Goal: Task Accomplishment & Management: Use online tool/utility

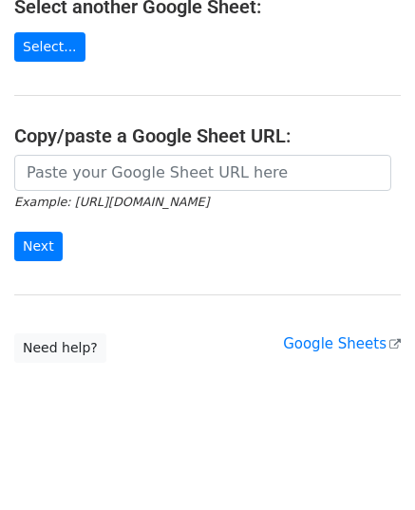
scroll to position [327, 0]
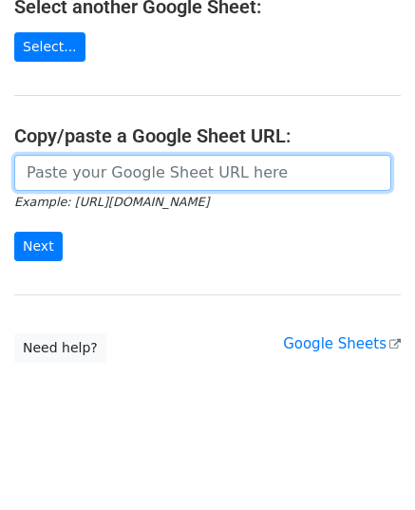
click at [94, 165] on input "url" at bounding box center [202, 173] width 377 height 36
paste input "https://docs.google.com/spreadsheets/d/1-WbIDpgK9ApqRKEbvYuNggwN6UOQb5rIPjzLsE8…"
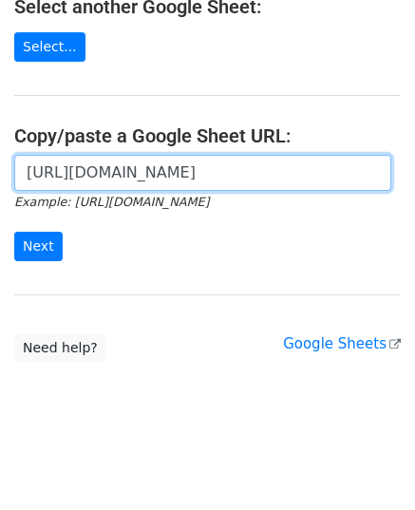
scroll to position [0, 430]
type input "https://docs.google.com/spreadsheets/d/1-WbIDpgK9ApqRKEbvYuNggwN6UOQb5rIPjzLsE8…"
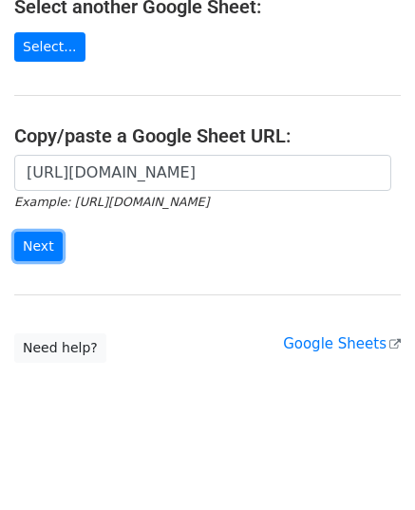
scroll to position [0, 0]
click at [38, 237] on input "Next" at bounding box center [38, 246] width 48 height 29
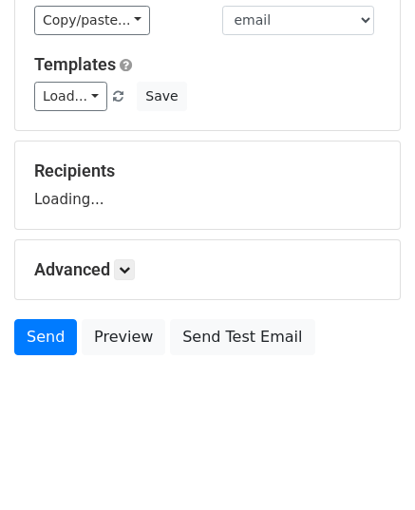
scroll to position [148, 0]
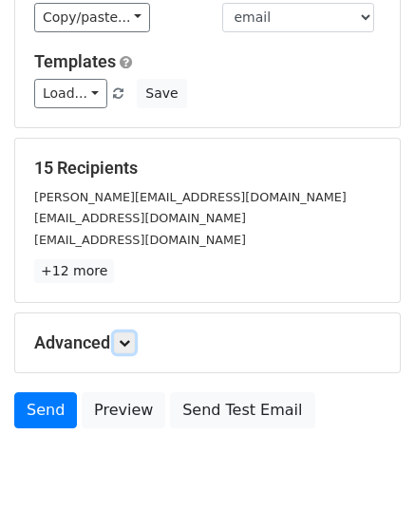
click at [130, 337] on icon at bounding box center [124, 342] width 11 height 11
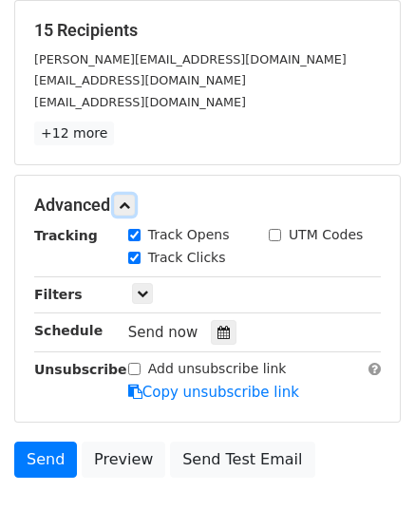
scroll to position [409, 0]
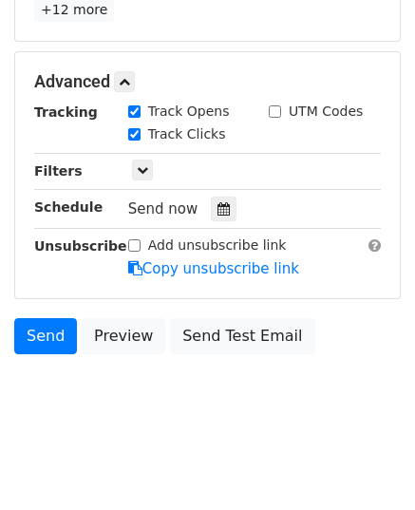
click at [218, 202] on icon at bounding box center [223, 208] width 12 height 13
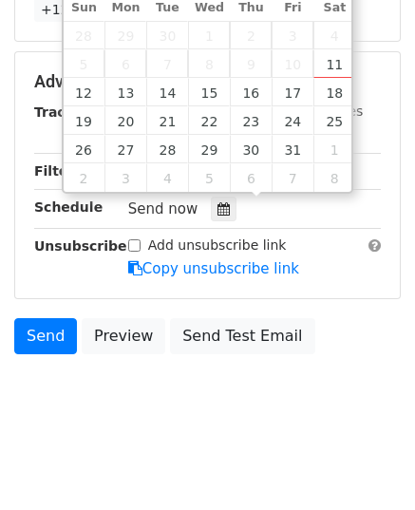
type input "[DATE] 12:00"
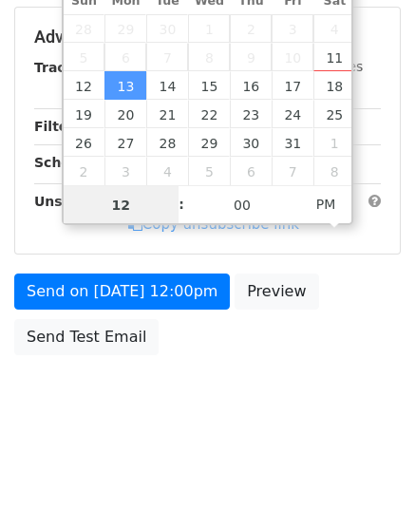
type input "9"
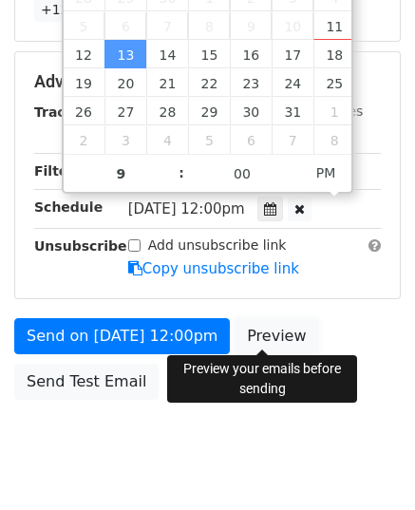
type input "2025-10-13 21:00"
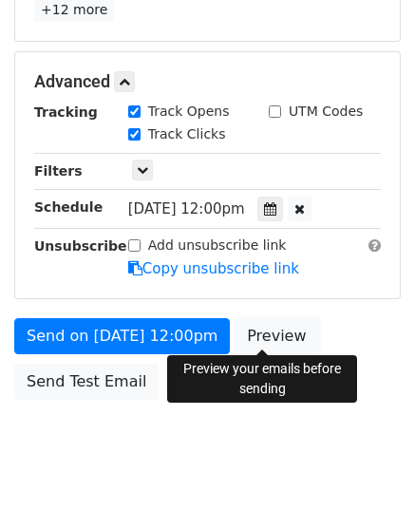
click at [246, 326] on link "Preview" at bounding box center [277, 336] width 84 height 36
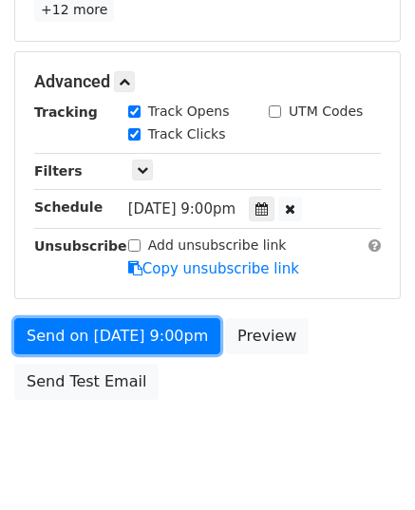
click at [57, 330] on link "Send on Oct 13 at 9:00pm" at bounding box center [117, 336] width 206 height 36
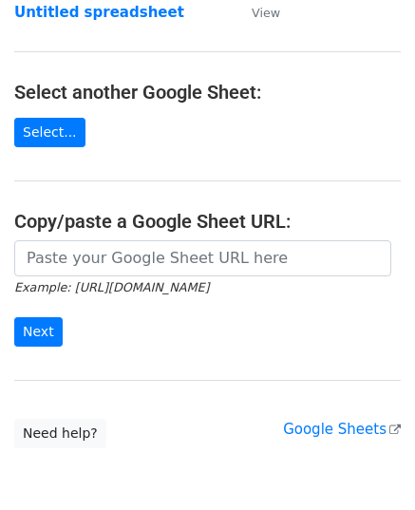
scroll to position [285, 0]
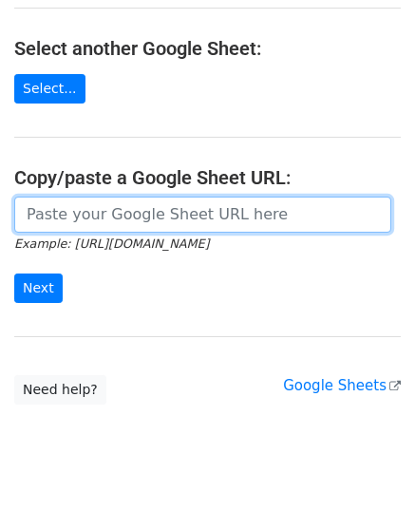
click at [122, 221] on input "url" at bounding box center [202, 215] width 377 height 36
paste input "https://docs.google.com/spreadsheets/d/15G9x14L7Cs-vYb11FS1yF4FWPBieUNtKKNgWKK9…"
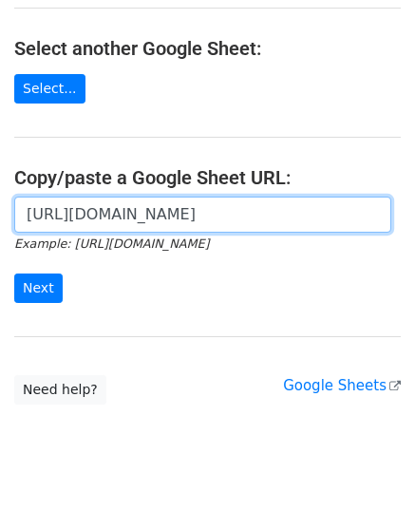
scroll to position [0, 425]
type input "https://docs.google.com/spreadsheets/d/15G9x14L7Cs-vYb11FS1yF4FWPBieUNtKKNgWKK9…"
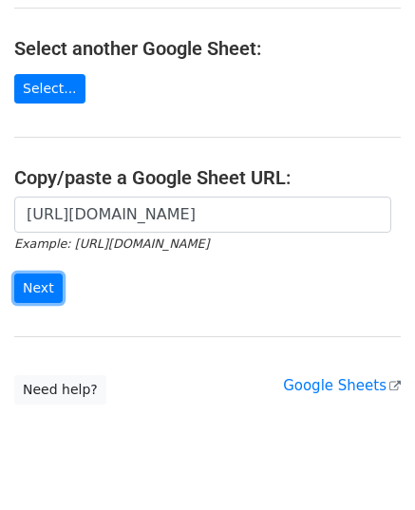
click at [44, 276] on input "Next" at bounding box center [38, 287] width 48 height 29
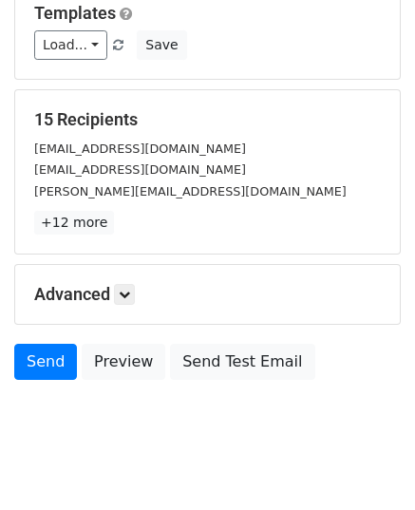
scroll to position [224, 0]
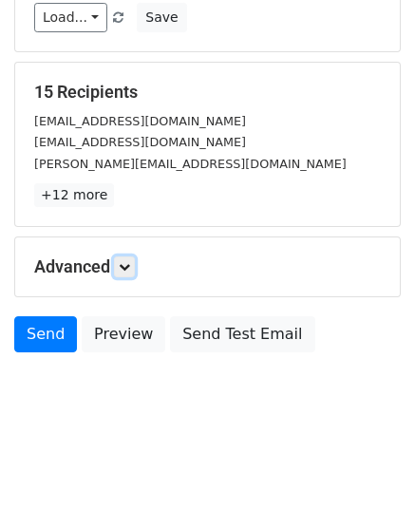
click at [129, 271] on link at bounding box center [124, 266] width 21 height 21
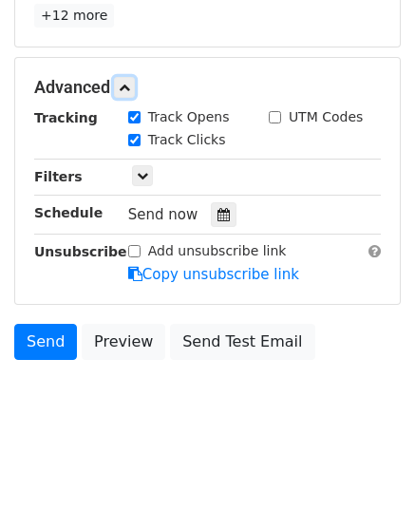
scroll to position [409, 0]
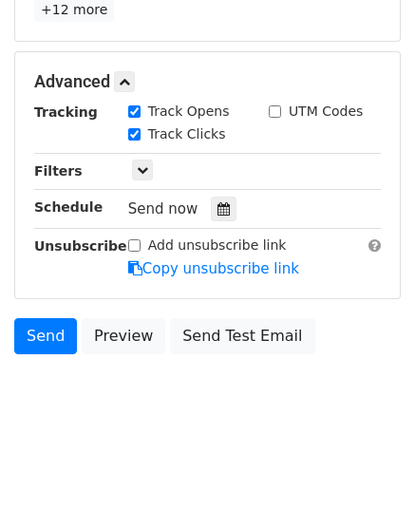
click at [206, 219] on div "Tracking Track Opens UTM Codes Track Clicks Filters Only include spreadsheet ro…" at bounding box center [207, 191] width 347 height 178
click at [211, 212] on div at bounding box center [224, 209] width 26 height 25
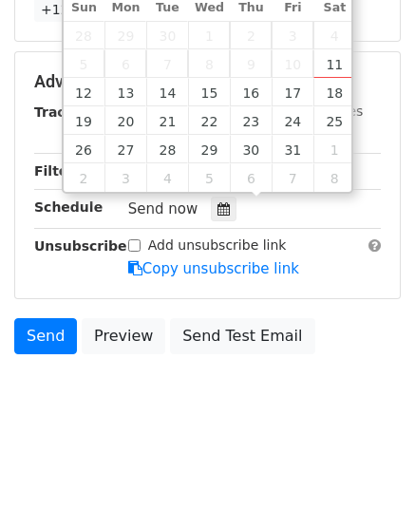
type input "2025-10-14 12:00"
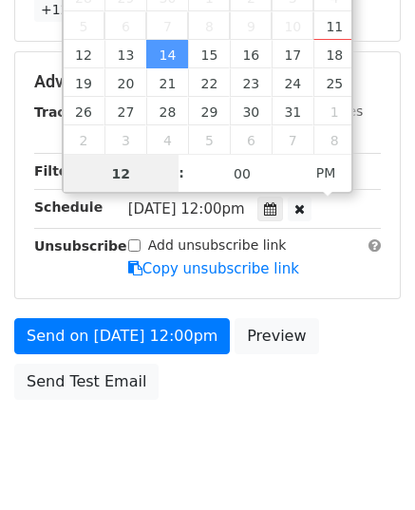
type input "9"
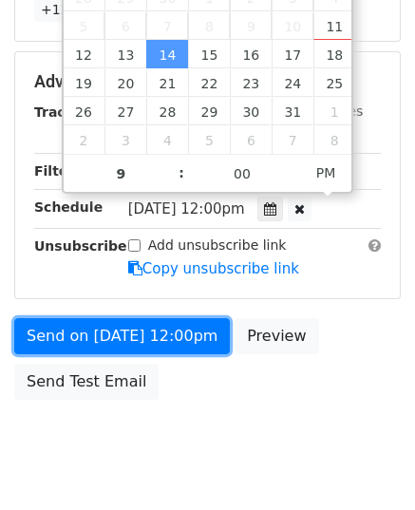
type input "2025-10-14 21:00"
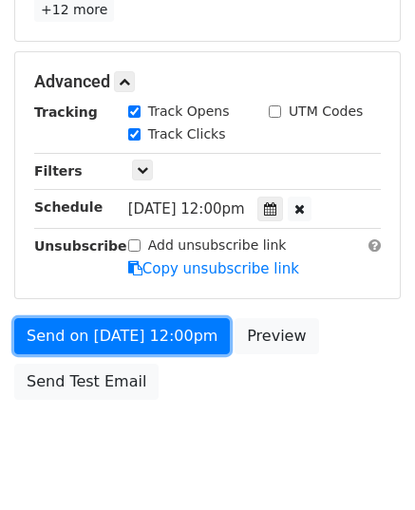
click at [122, 330] on link "Send on Oct 14 at 12:00pm" at bounding box center [122, 336] width 216 height 36
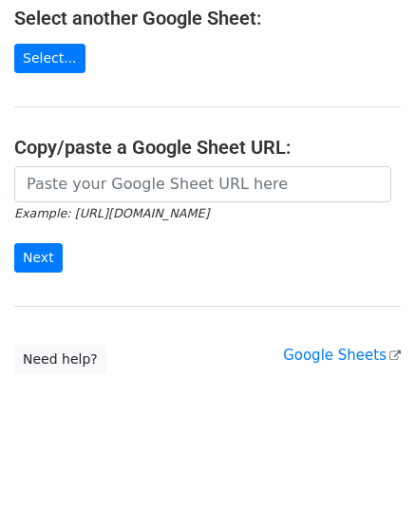
scroll to position [327, 0]
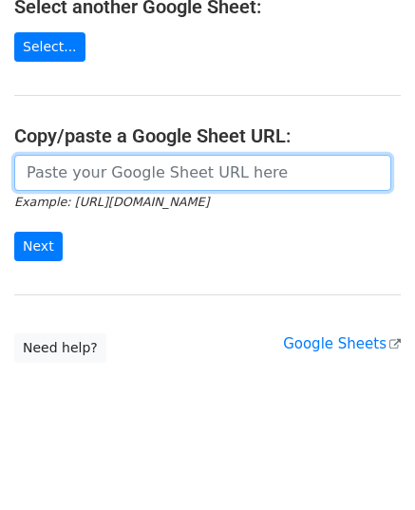
click at [141, 178] on input "url" at bounding box center [202, 173] width 377 height 36
paste input "https://docs.google.com/spreadsheets/d/1xh57IXhrqlF6HonEUFHAYsKi75uHRvteEts9BZe…"
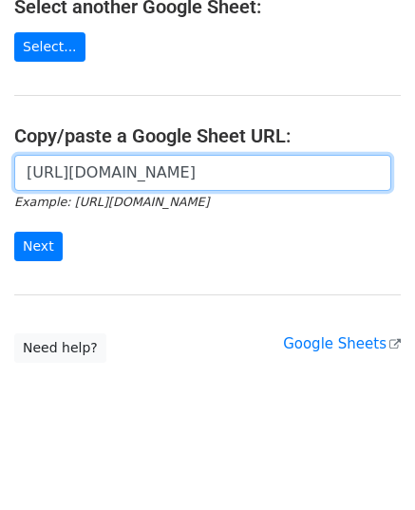
scroll to position [0, 399]
type input "https://docs.google.com/spreadsheets/d/1xh57IXhrqlF6HonEUFHAYsKi75uHRvteEts9BZe…"
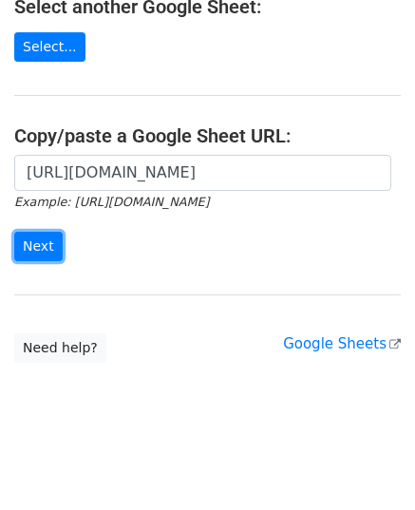
scroll to position [0, 0]
click at [25, 249] on input "Next" at bounding box center [38, 246] width 48 height 29
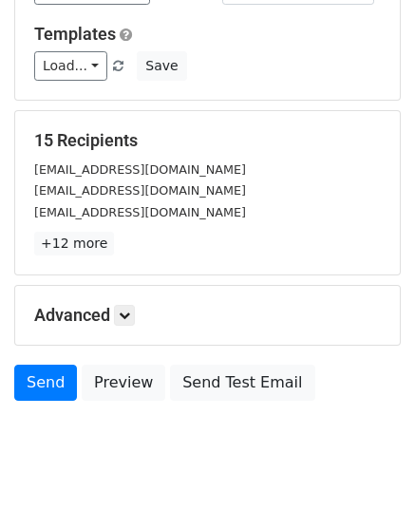
scroll to position [224, 0]
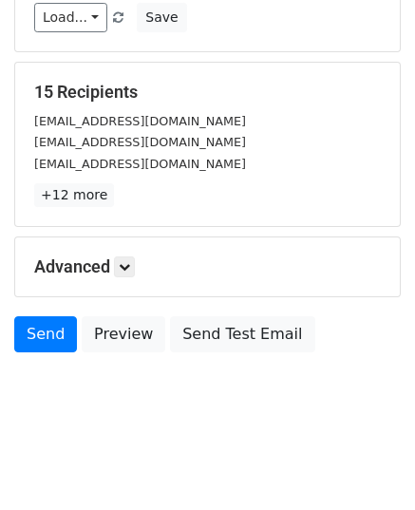
click at [129, 248] on div "Advanced Tracking Track Opens UTM Codes Track Clicks Filters Only include sprea…" at bounding box center [207, 266] width 385 height 59
click at [128, 257] on link at bounding box center [124, 266] width 21 height 21
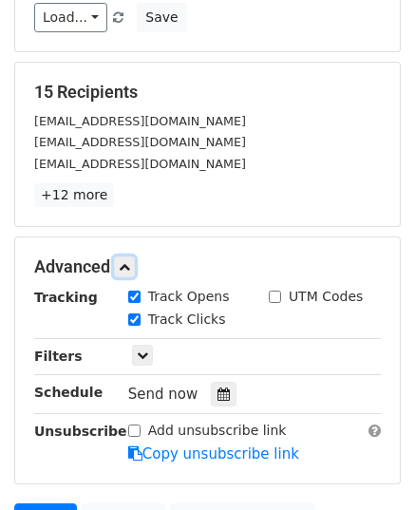
scroll to position [409, 0]
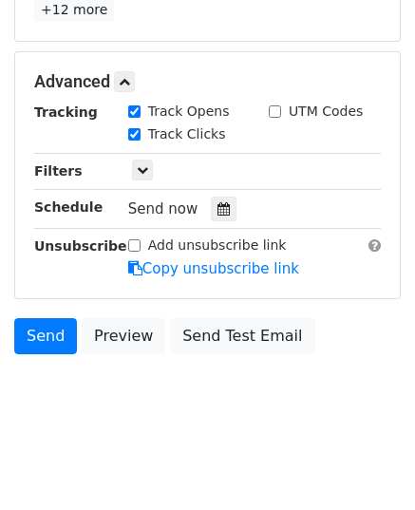
click at [221, 214] on div at bounding box center [224, 209] width 26 height 25
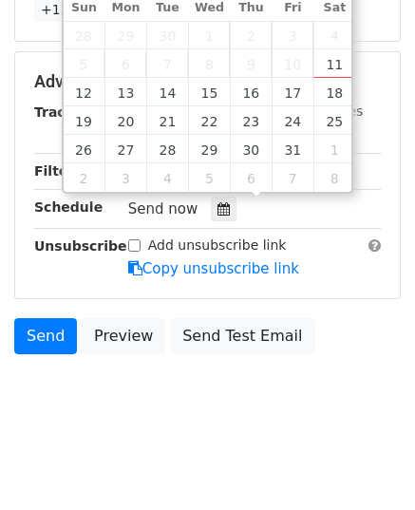
type input "2025-10-15 12:00"
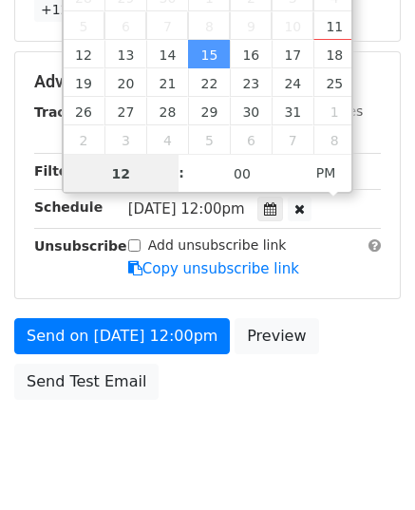
type input "9"
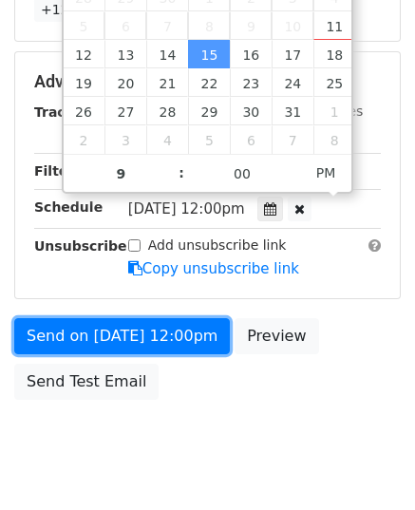
type input "2025-10-15 21:00"
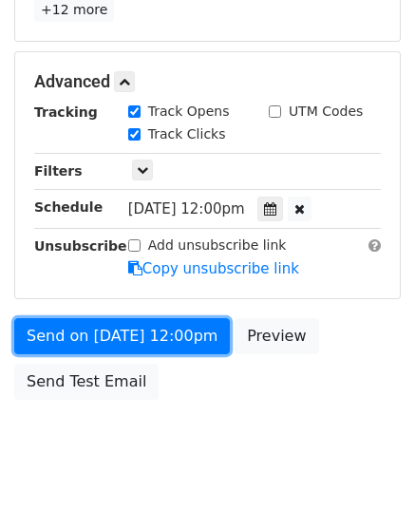
click at [154, 324] on link "Send on Oct 15 at 12:00pm" at bounding box center [122, 336] width 216 height 36
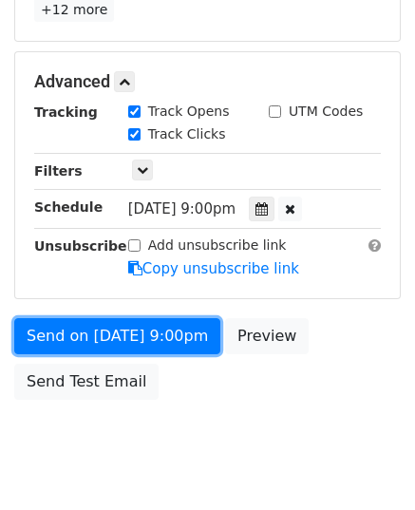
click at [154, 324] on link "Send on Oct 15 at 9:00pm" at bounding box center [117, 336] width 206 height 36
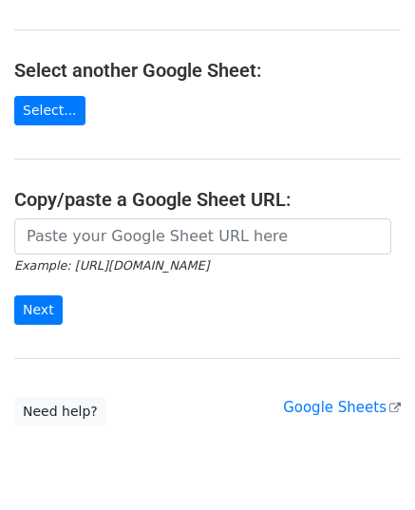
scroll to position [285, 0]
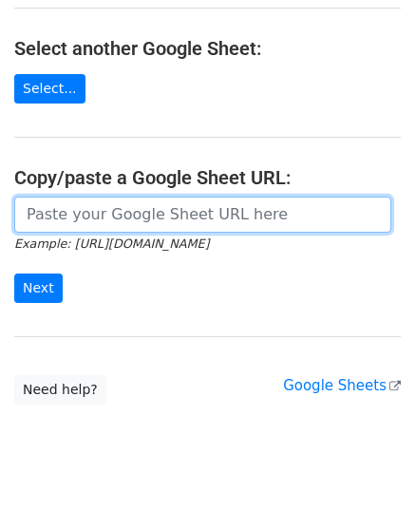
click at [102, 217] on input "url" at bounding box center [202, 215] width 377 height 36
click at [99, 208] on input "url" at bounding box center [202, 215] width 377 height 36
paste input "[URL][DOMAIN_NAME]"
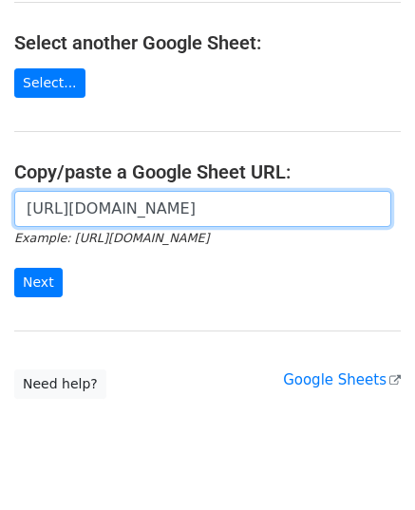
scroll to position [327, 0]
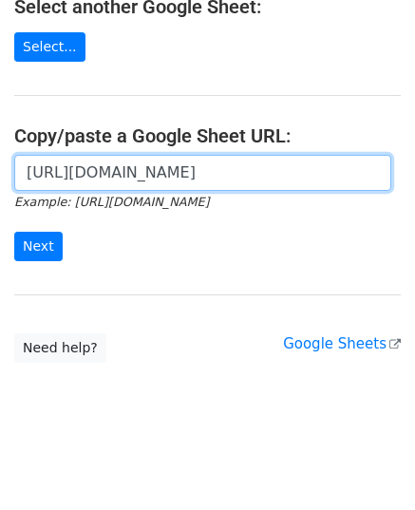
type input "https://docs.google.com/spreadsheets/d/1osIR24A2d6K-S33k0Z6nfeXfyCiCFPZk3tpadQg…"
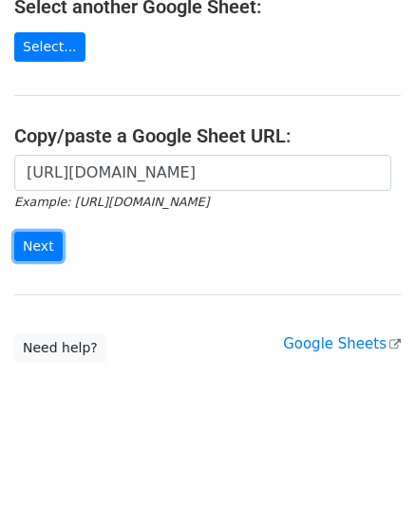
scroll to position [0, 0]
click at [36, 238] on input "Next" at bounding box center [38, 246] width 48 height 29
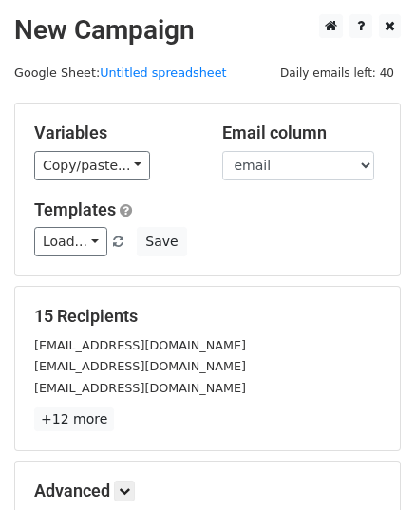
scroll to position [148, 0]
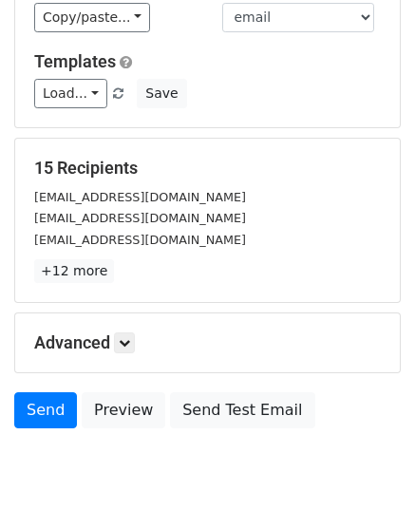
click at [135, 339] on link at bounding box center [124, 342] width 21 height 21
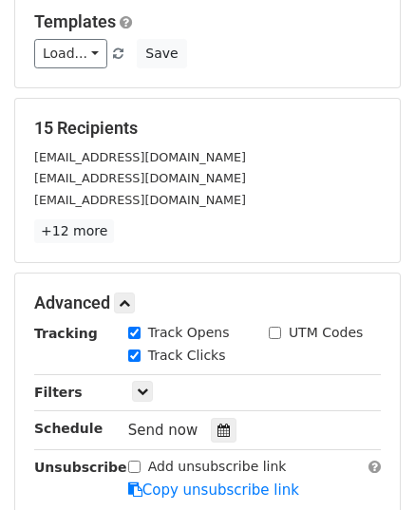
scroll to position [409, 0]
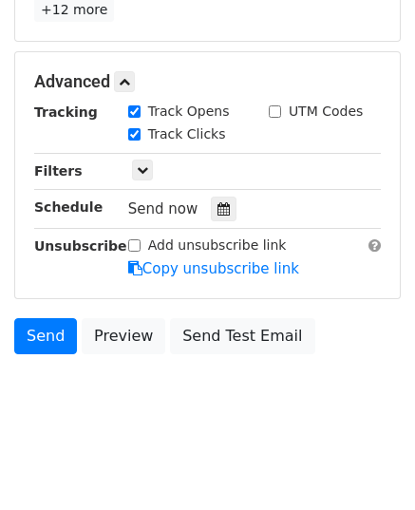
click at [199, 206] on div "Send now" at bounding box center [239, 210] width 223 height 26
click at [218, 208] on icon at bounding box center [223, 208] width 12 height 13
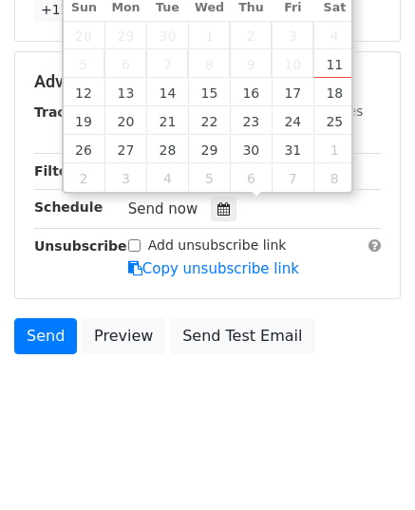
type input "[DATE] 12:00"
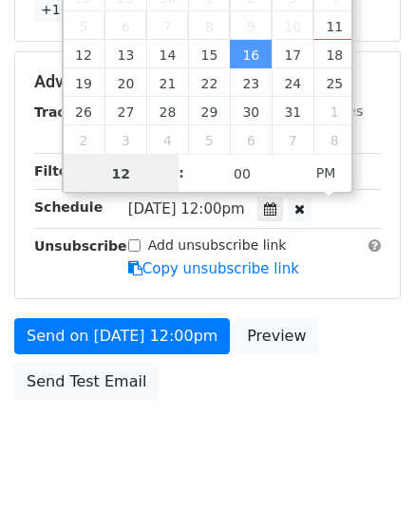
scroll to position [378, 0]
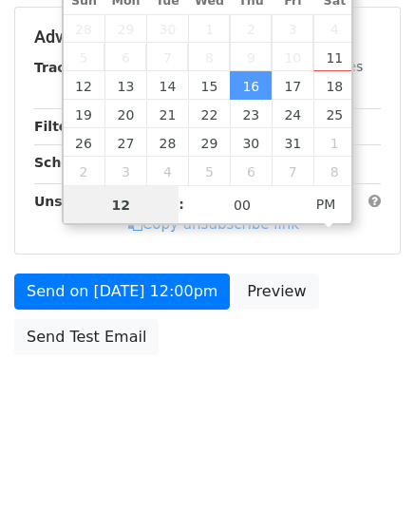
type input "9"
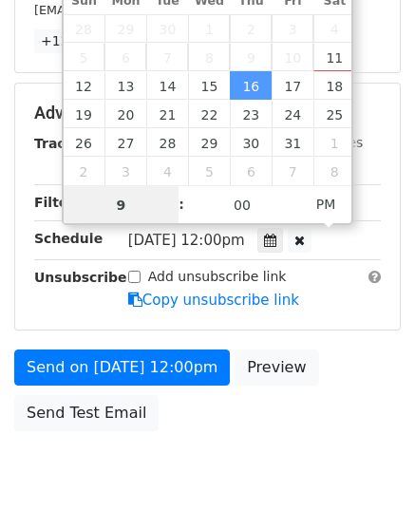
scroll to position [409, 0]
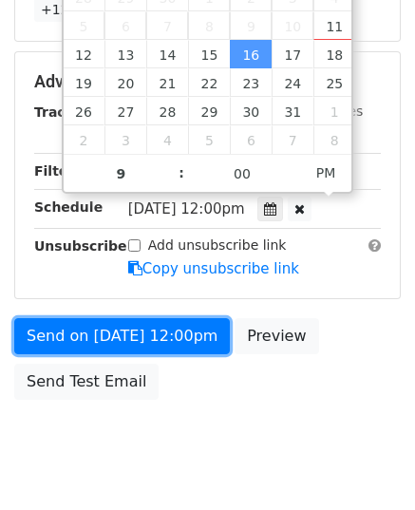
type input "[DATE] 21:00"
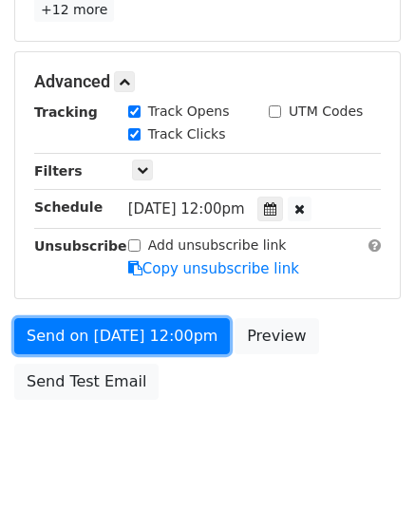
click at [122, 337] on link "Send on [DATE] 12:00pm" at bounding box center [122, 336] width 216 height 36
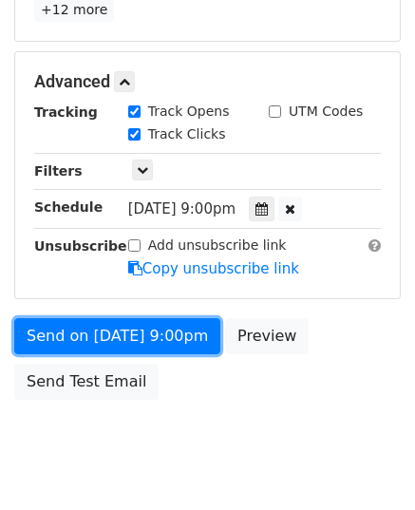
click at [122, 337] on link "Send on [DATE] 9:00pm" at bounding box center [117, 336] width 206 height 36
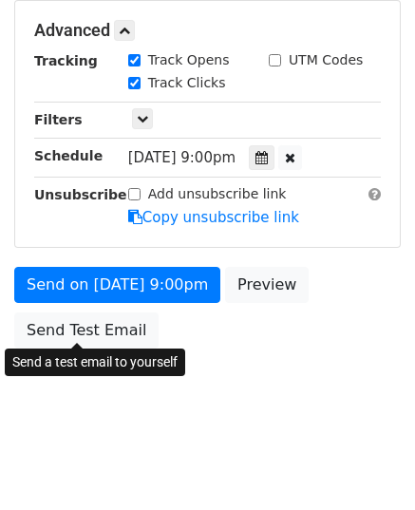
scroll to position [378, 0]
